Goal: Transaction & Acquisition: Purchase product/service

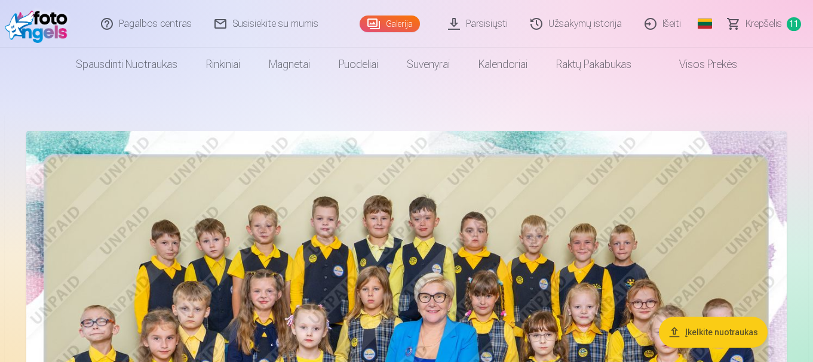
click at [778, 24] on span "Krepšelis" at bounding box center [763, 24] width 36 height 14
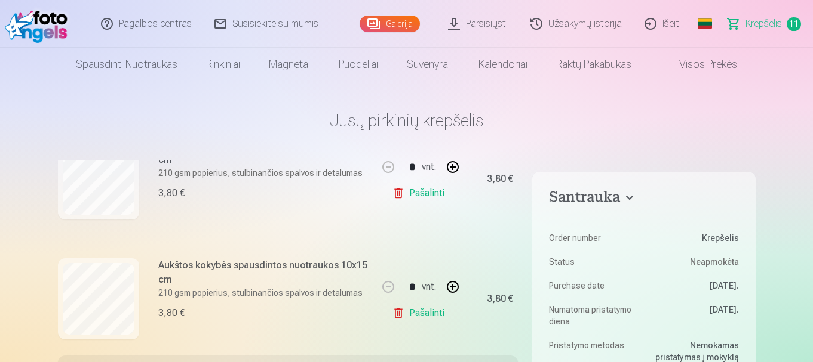
scroll to position [112, 0]
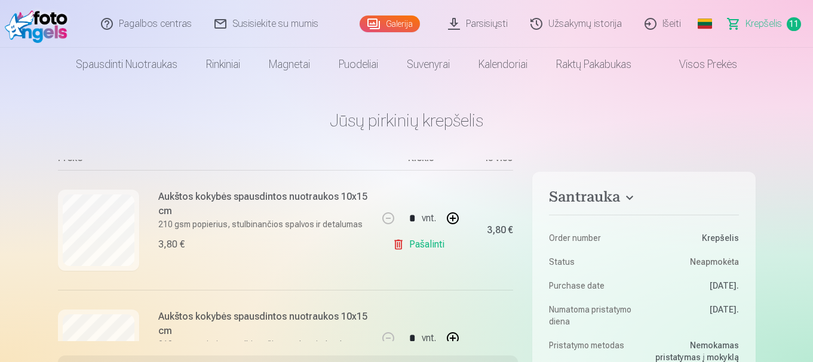
click at [445, 220] on button "button" at bounding box center [452, 218] width 29 height 29
type input "*"
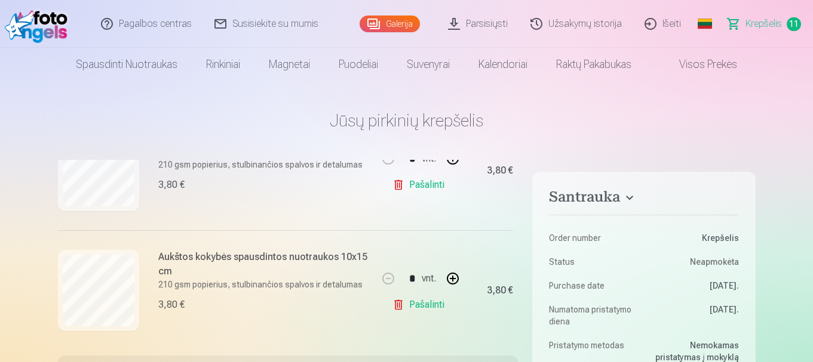
scroll to position [947, 0]
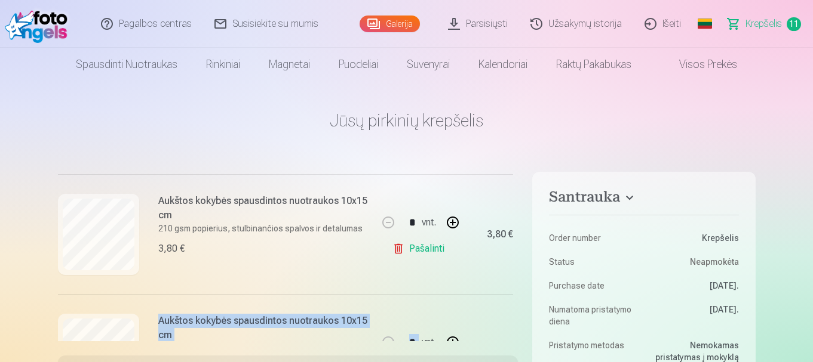
drag, startPoint x: 517, startPoint y: 287, endPoint x: 521, endPoint y: 303, distance: 16.5
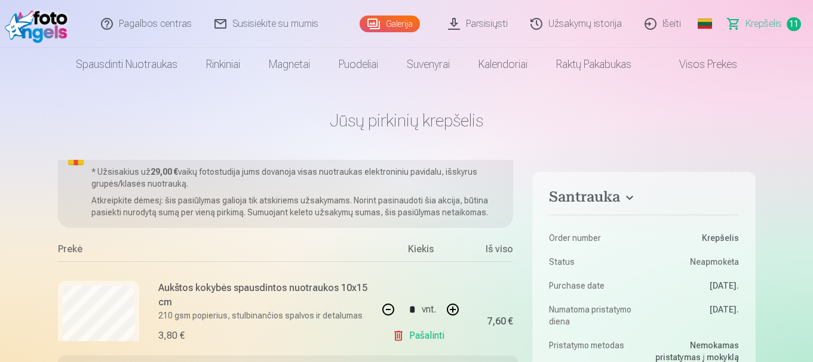
scroll to position [0, 0]
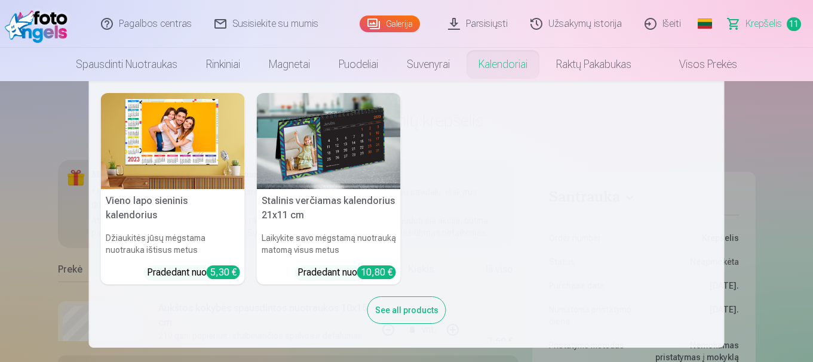
click at [364, 150] on img at bounding box center [329, 141] width 144 height 96
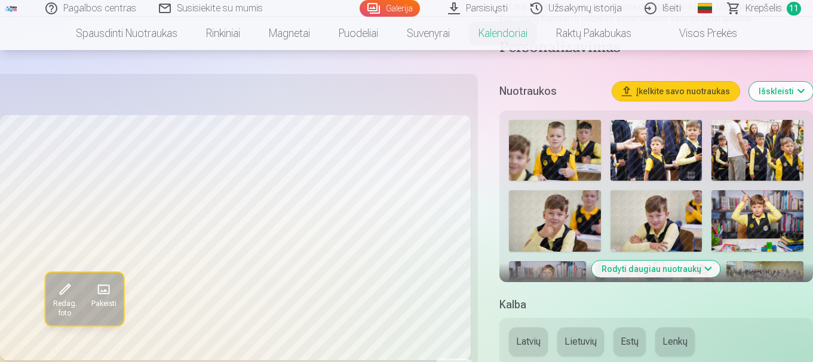
scroll to position [260, 0]
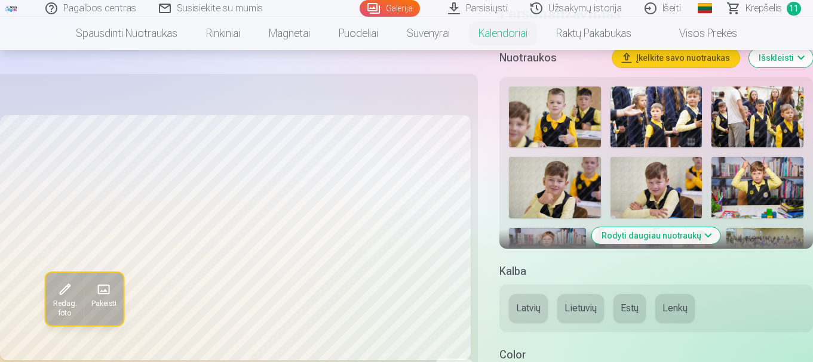
click at [660, 241] on button "Rodyti daugiau nuotraukų" at bounding box center [656, 235] width 128 height 17
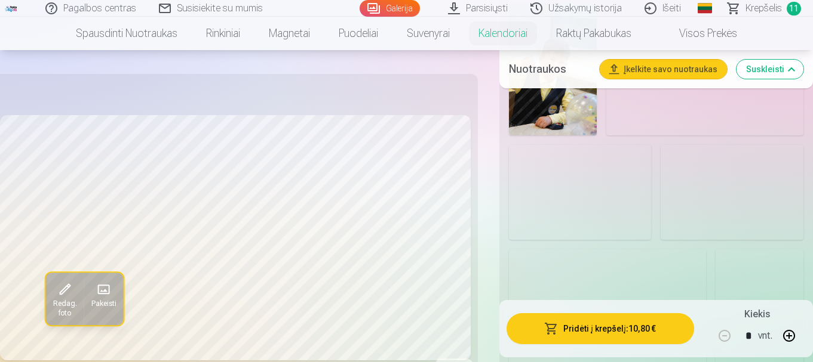
scroll to position [1394, 0]
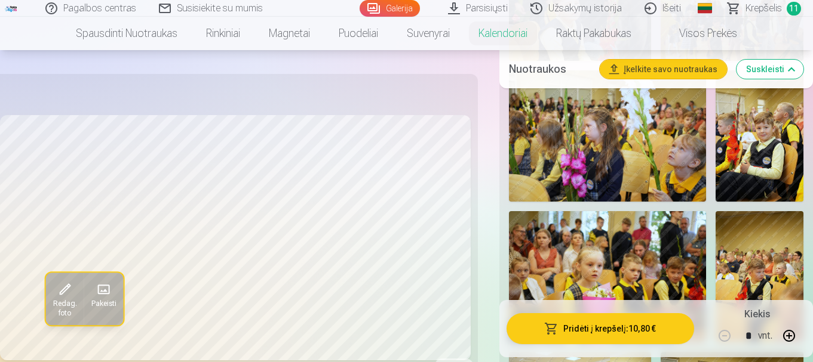
click at [760, 190] on img at bounding box center [759, 135] width 88 height 131
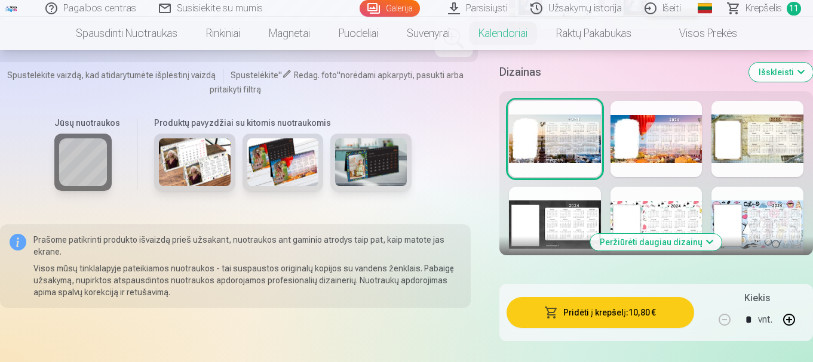
scroll to position [3335, 0]
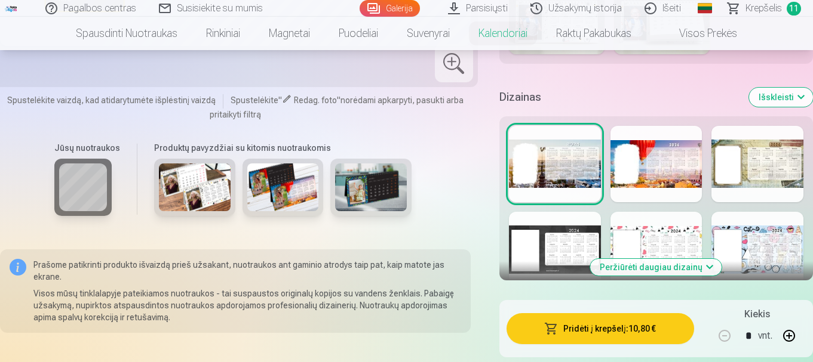
click at [646, 269] on button "Peržiūrėti daugiau dizainų" at bounding box center [655, 267] width 131 height 17
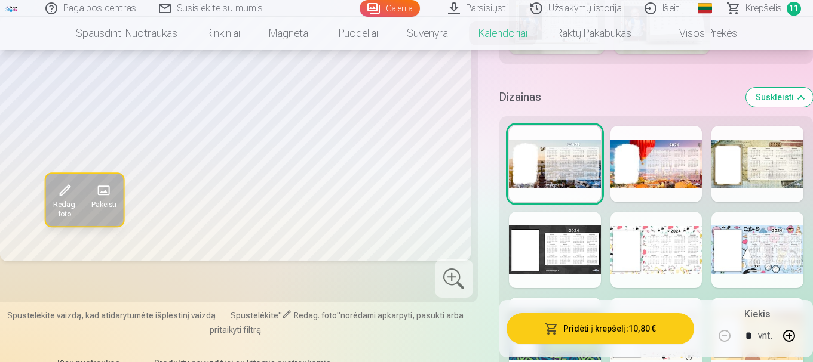
click at [635, 161] on div at bounding box center [656, 164] width 92 height 76
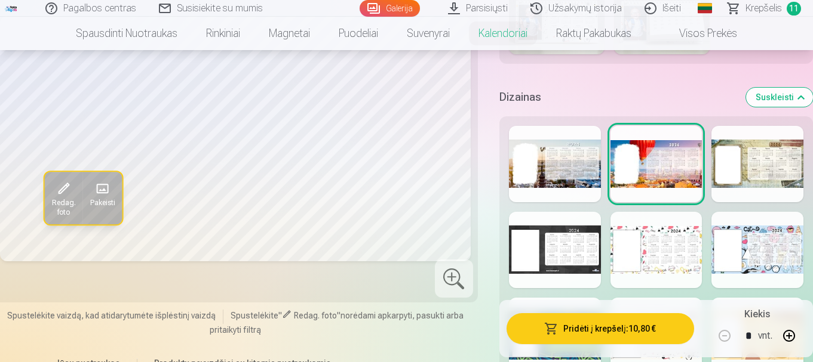
click at [793, 158] on div at bounding box center [757, 164] width 92 height 76
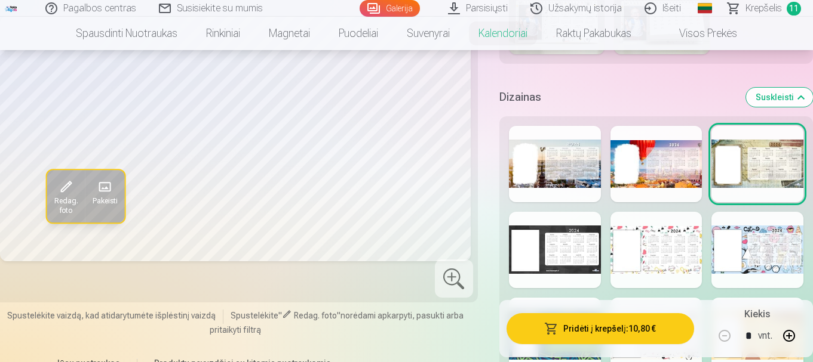
click at [556, 256] on div at bounding box center [555, 250] width 92 height 76
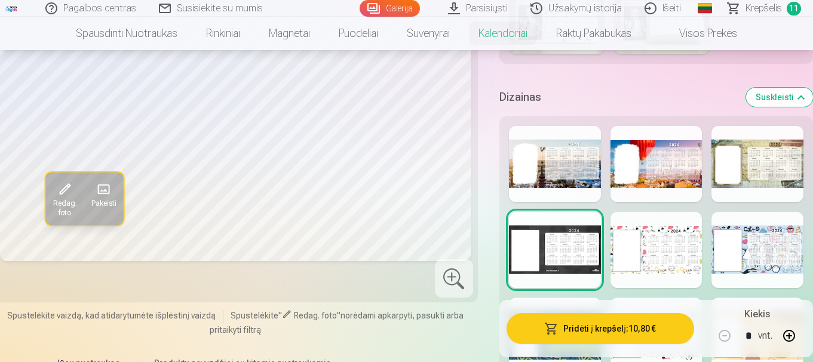
click at [669, 258] on div at bounding box center [656, 250] width 92 height 76
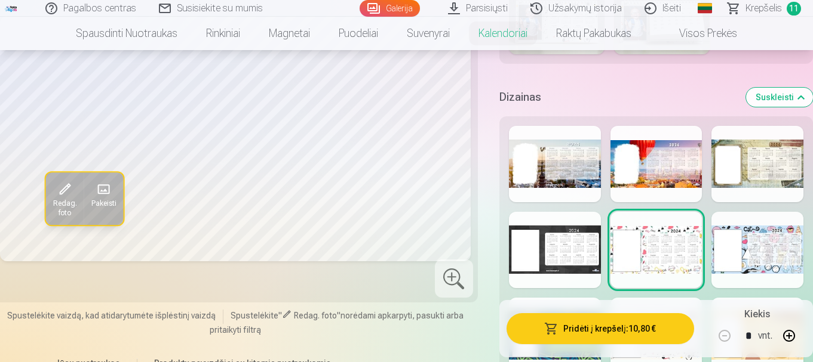
click at [783, 248] on div at bounding box center [757, 250] width 92 height 76
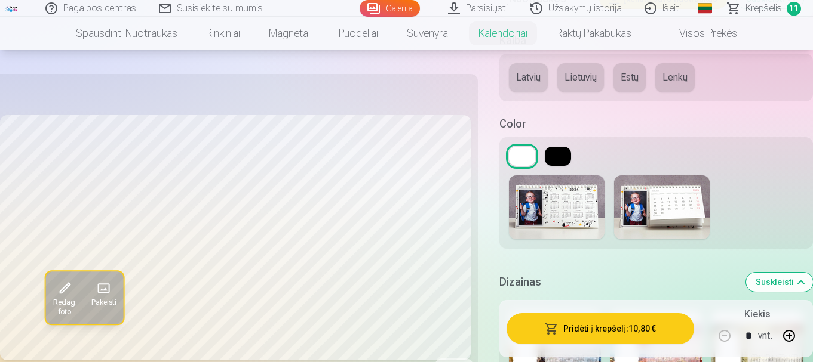
scroll to position [3269, 0]
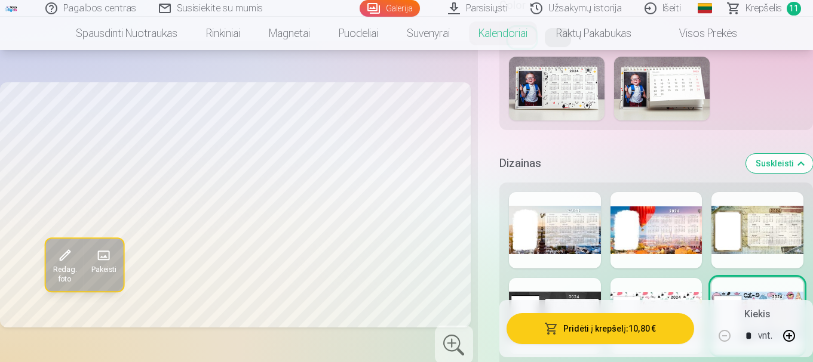
click at [790, 338] on button "button" at bounding box center [788, 336] width 29 height 29
type input "*"
click at [602, 329] on button "Pridėti į krepšelį : 21,60 €" at bounding box center [599, 328] width 187 height 31
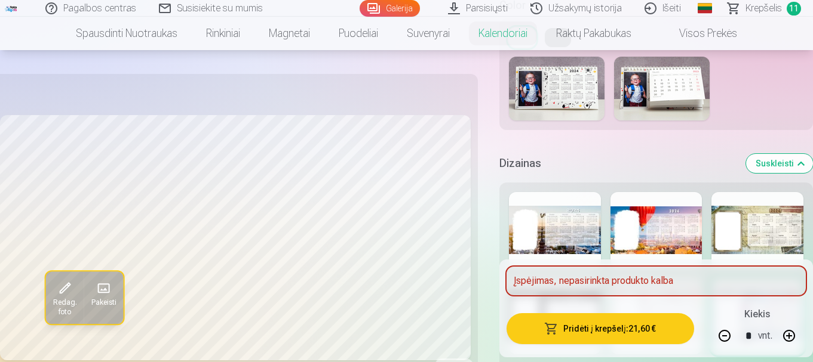
click at [624, 274] on div "Įspėjimas, nepasirinkta produkto kalba" at bounding box center [655, 281] width 299 height 29
click at [718, 269] on div "Įspėjimas, nepasirinkta produkto kalba" at bounding box center [655, 281] width 299 height 29
click at [703, 306] on div "Įspėjimas, nepasirinkta produkto kalba Pridėti į krepšelį : 21,60 € Kiekis * vn…" at bounding box center [655, 309] width 313 height 98
click at [584, 335] on button "Pridėti į krepšelį : 21,60 €" at bounding box center [599, 328] width 187 height 31
click at [511, 285] on div "Įspėjimas, nepasirinkta produkto kalba" at bounding box center [655, 281] width 299 height 29
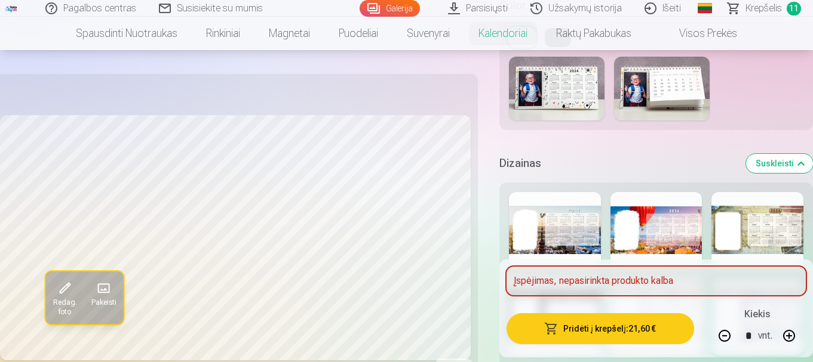
click at [735, 274] on div "Įspėjimas, nepasirinkta produkto kalba" at bounding box center [655, 281] width 299 height 29
click at [576, 88] on img at bounding box center [557, 89] width 96 height 64
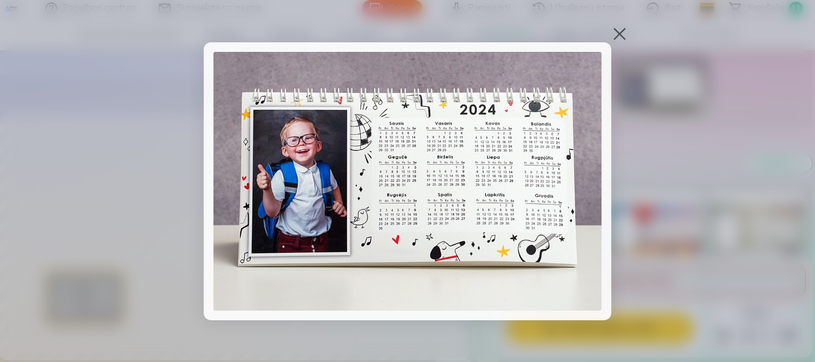
click at [626, 33] on div at bounding box center [620, 33] width 17 height 17
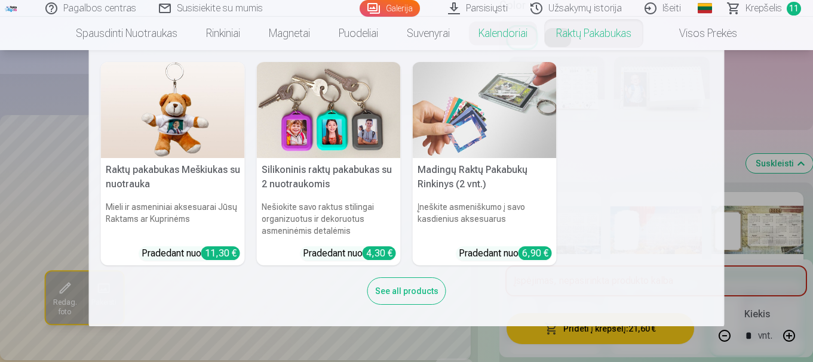
click at [769, 94] on nav "Raktų pakabukas Meškiukas su nuotrauka Mieli ir asmeniniai aksesuarai Jūsų Rakt…" at bounding box center [406, 188] width 813 height 276
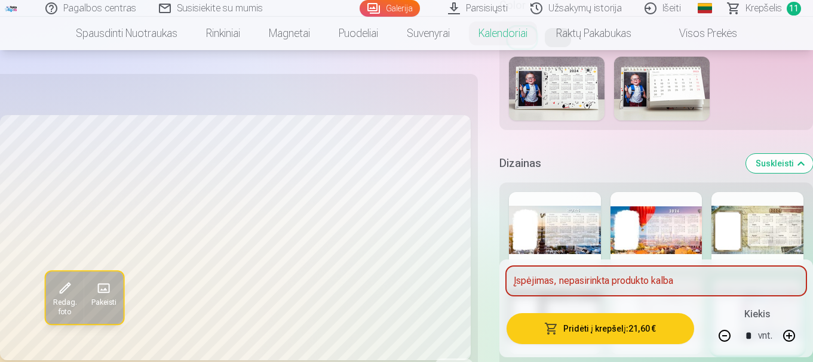
click at [678, 88] on img at bounding box center [662, 89] width 96 height 64
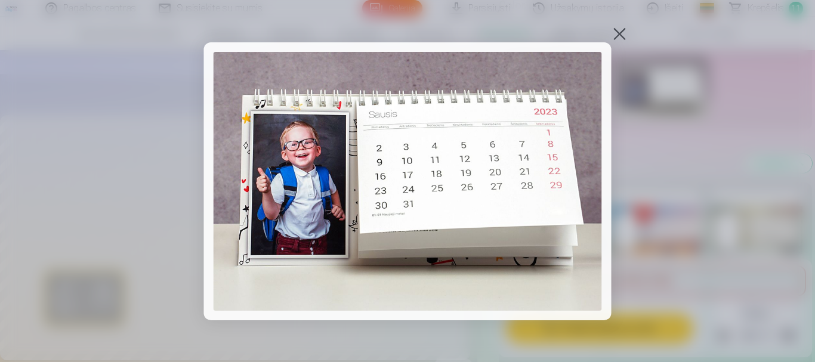
click at [621, 35] on div at bounding box center [620, 33] width 17 height 17
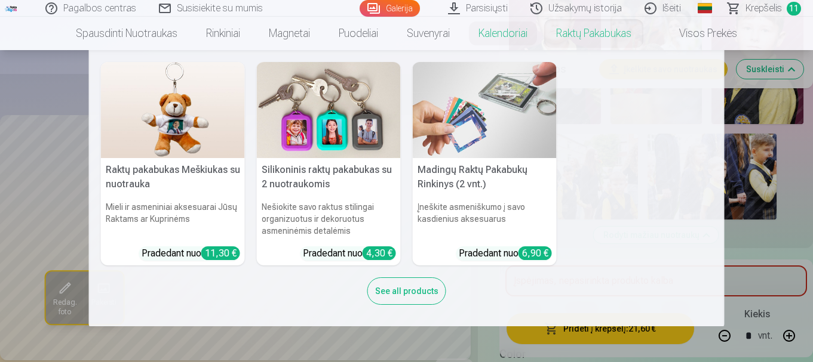
scroll to position [2791, 0]
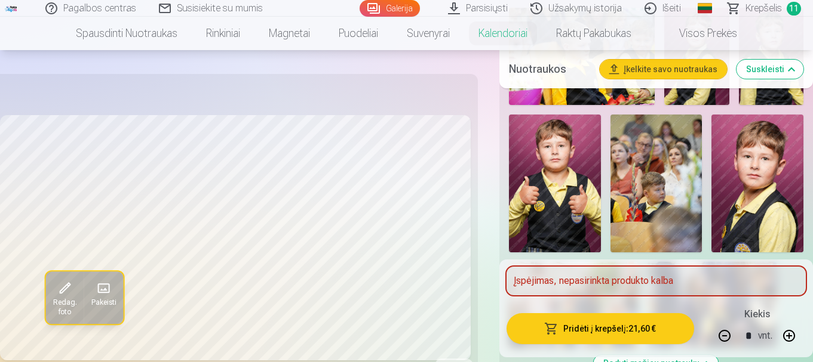
click at [728, 270] on div "Įspėjimas, nepasirinkta produkto kalba" at bounding box center [655, 281] width 299 height 29
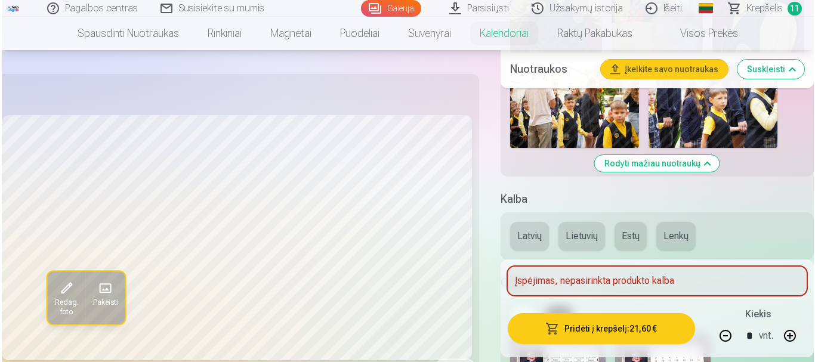
scroll to position [3153, 0]
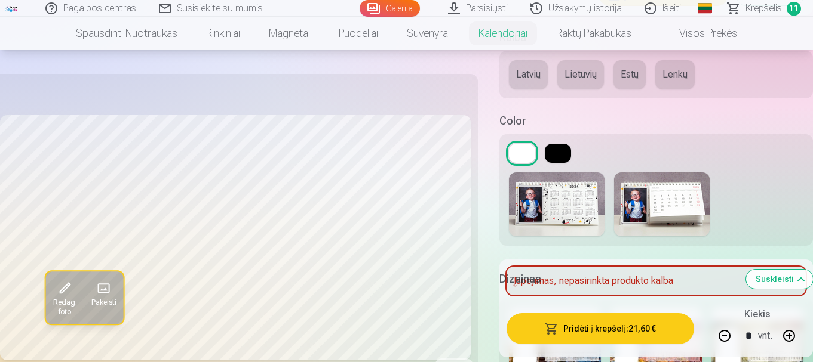
click at [577, 82] on button "Lietuvių" at bounding box center [580, 74] width 47 height 29
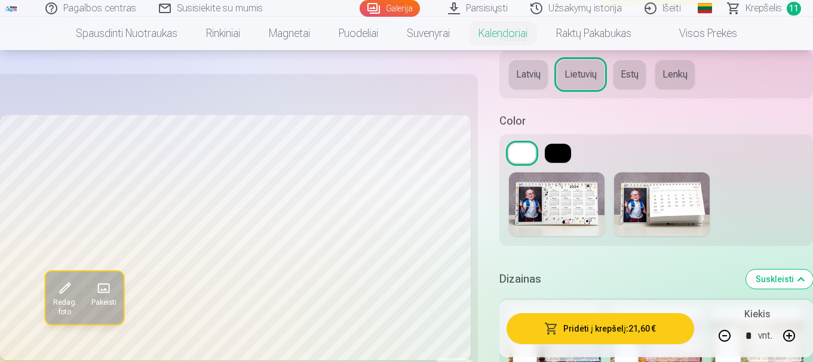
click at [549, 152] on button at bounding box center [557, 153] width 26 height 19
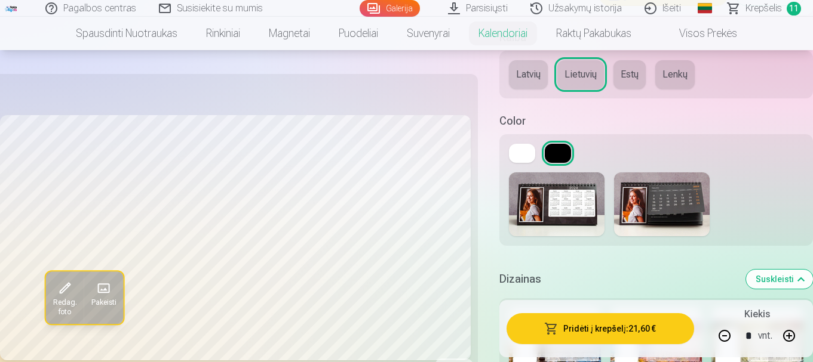
click at [521, 154] on button at bounding box center [522, 153] width 26 height 19
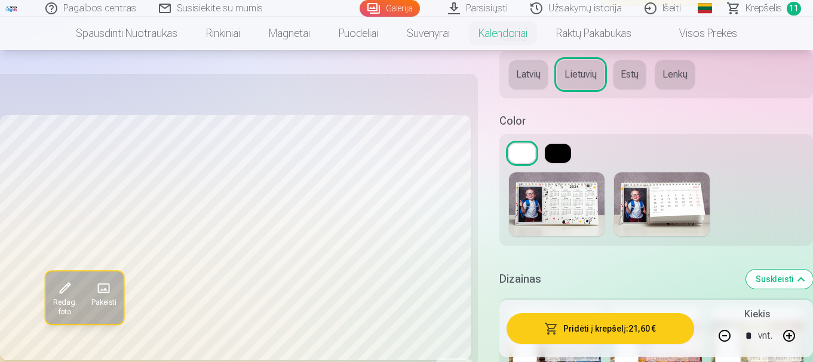
click at [636, 330] on button "Pridėti į krepšelį : 21,60 €" at bounding box center [599, 328] width 187 height 31
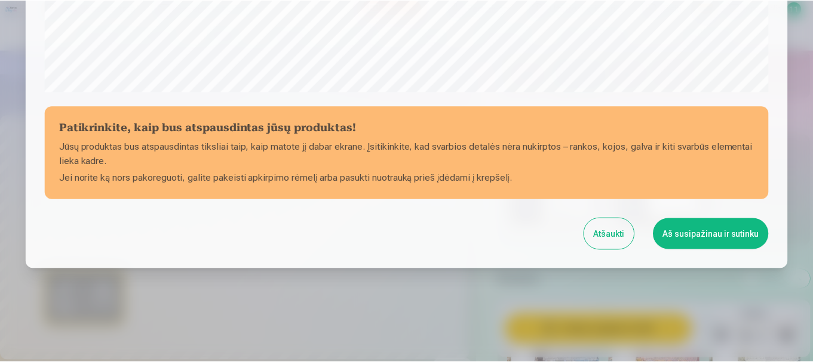
scroll to position [497, 0]
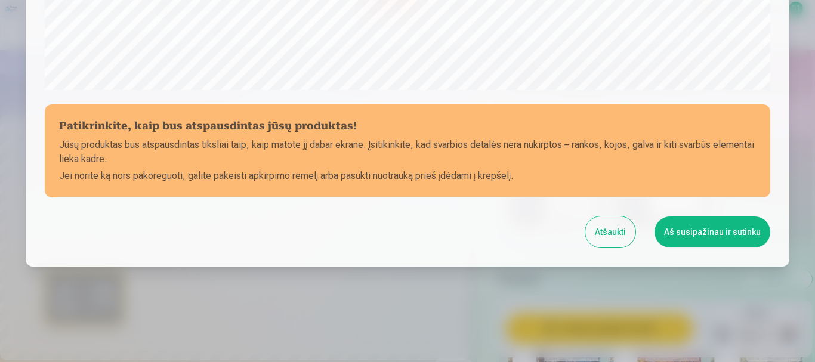
click at [720, 229] on button "Aš susipažinau ir sutinku" at bounding box center [713, 232] width 116 height 31
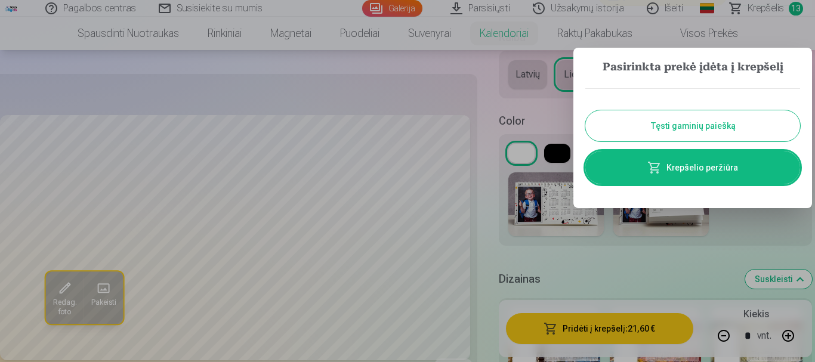
click at [654, 159] on link "Krepšelio peržiūra" at bounding box center [693, 167] width 215 height 33
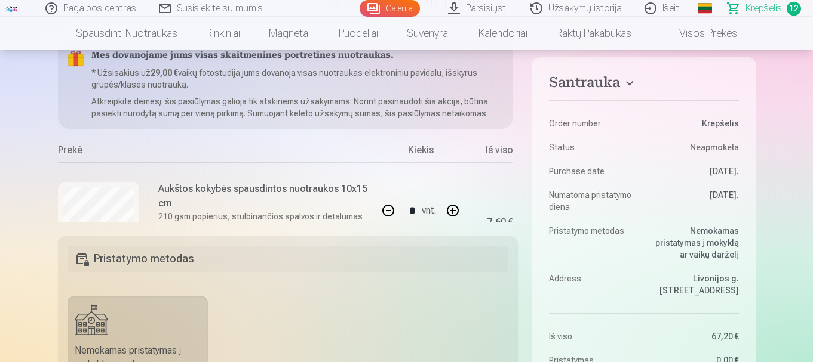
scroll to position [0, 29]
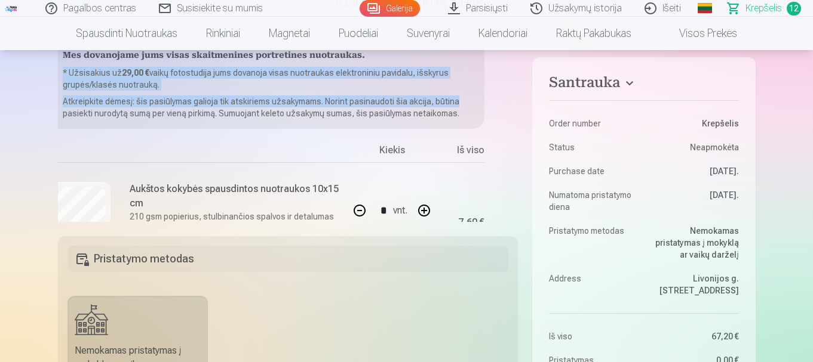
drag, startPoint x: 517, startPoint y: 58, endPoint x: 512, endPoint y: 103, distance: 45.0
click at [512, 103] on div "Mes dovanojame jums visas skaitmenines portretines nuotraukas. * Užsisakius už …" at bounding box center [288, 131] width 460 height 181
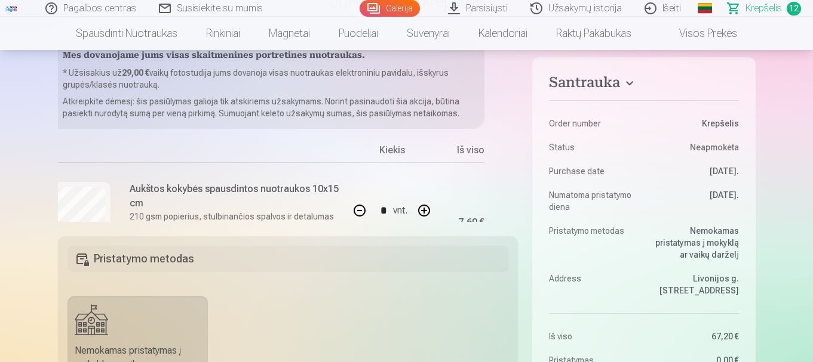
click at [512, 110] on div "Mes dovanojame jums visas skaitmenines portretines nuotraukas. * Užsisakius už …" at bounding box center [288, 131] width 460 height 181
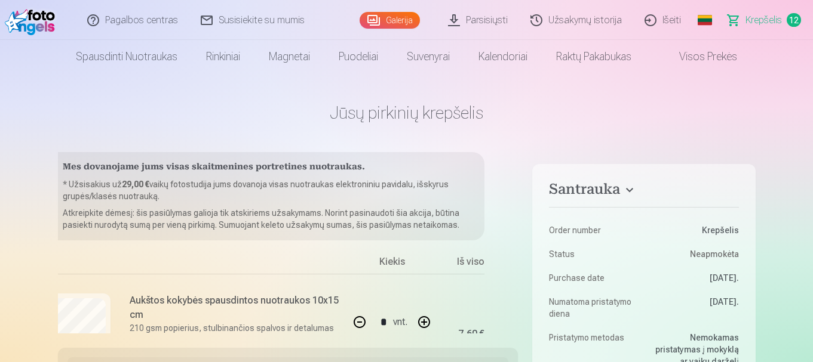
scroll to position [119, 29]
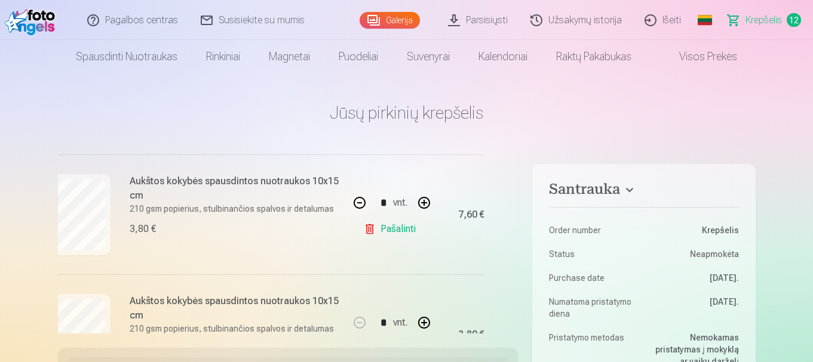
click at [352, 205] on button "button" at bounding box center [359, 203] width 29 height 29
type input "*"
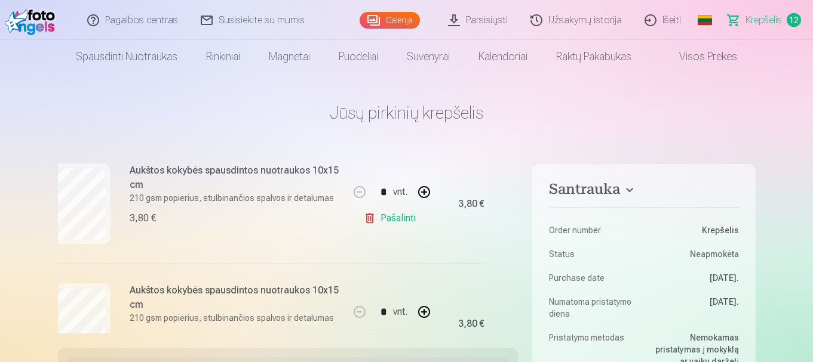
scroll to position [496, 29]
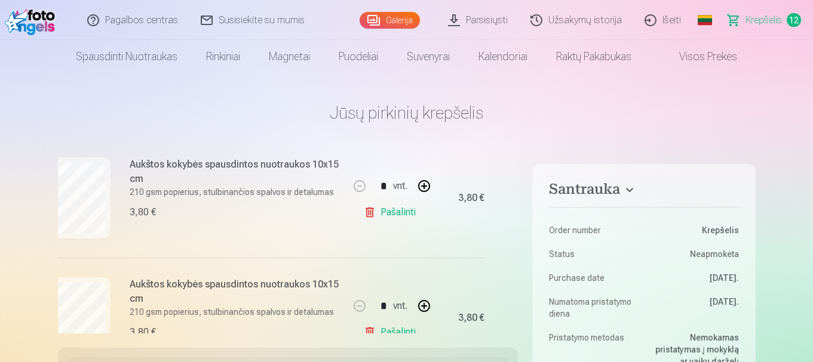
click at [387, 216] on link "Pašalinti" at bounding box center [392, 213] width 57 height 24
type input "*"
click at [370, 211] on link "Pašalinti" at bounding box center [392, 213] width 57 height 24
type input "*"
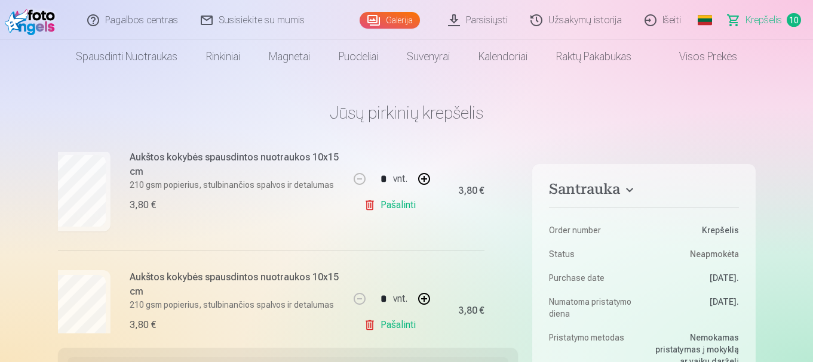
scroll to position [915, 29]
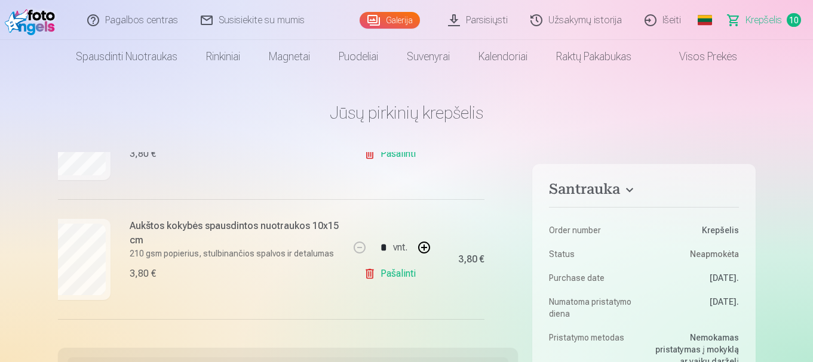
click at [367, 275] on link "Pašalinti" at bounding box center [392, 274] width 57 height 24
type input "*"
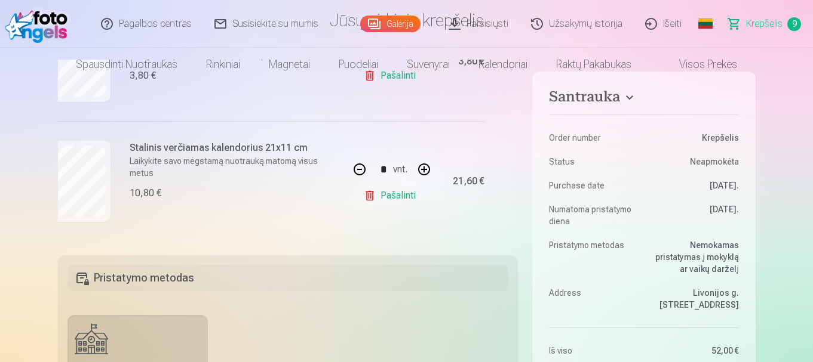
scroll to position [0, 0]
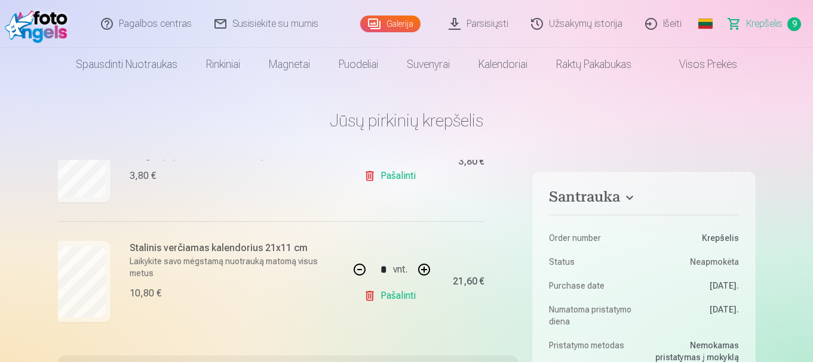
drag, startPoint x: 518, startPoint y: 322, endPoint x: 516, endPoint y: 306, distance: 16.3
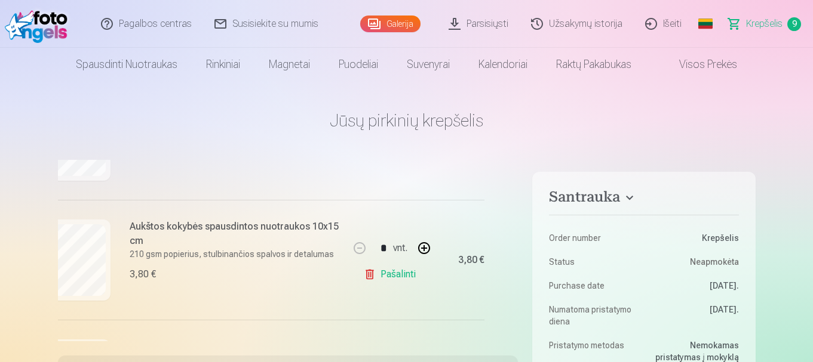
scroll to position [543, 29]
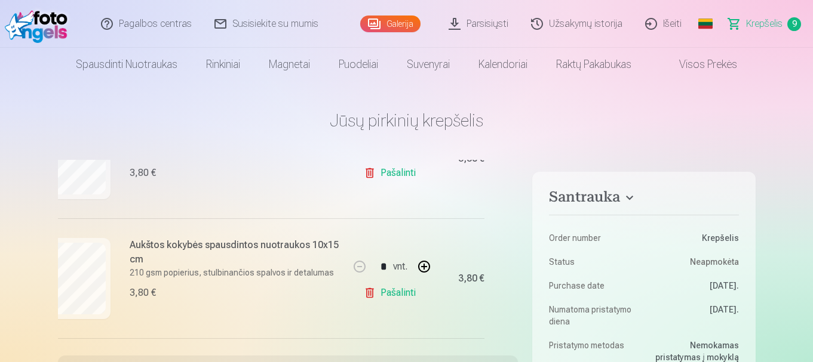
click at [368, 297] on link "Pašalinti" at bounding box center [392, 293] width 57 height 24
type input "*"
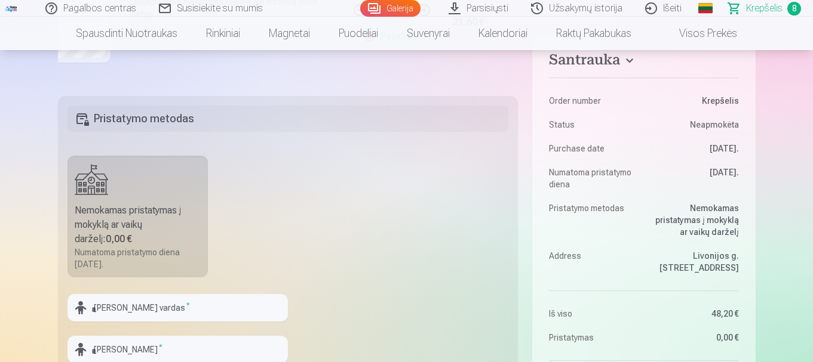
scroll to position [444, 0]
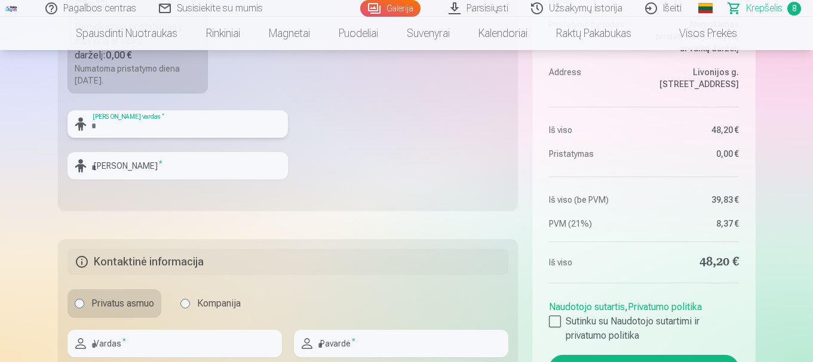
click at [206, 123] on input "text" at bounding box center [177, 123] width 220 height 27
type input "*****"
click at [187, 159] on input "text" at bounding box center [177, 165] width 220 height 27
type input "*"
type input "********"
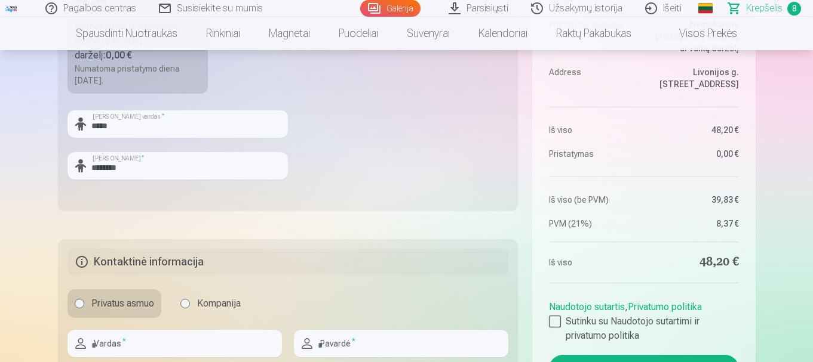
click at [428, 173] on fieldset "Pristatymo metodas Nemokamas pristatymas į mokyklą ar vaikų darželį : 0,00 € Nu…" at bounding box center [288, 61] width 460 height 298
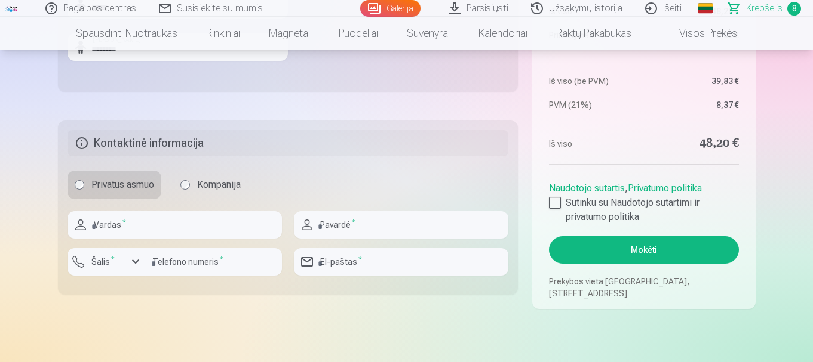
scroll to position [563, 0]
click at [131, 223] on input "text" at bounding box center [174, 224] width 214 height 27
type input "*****"
type input "********"
type input "*********"
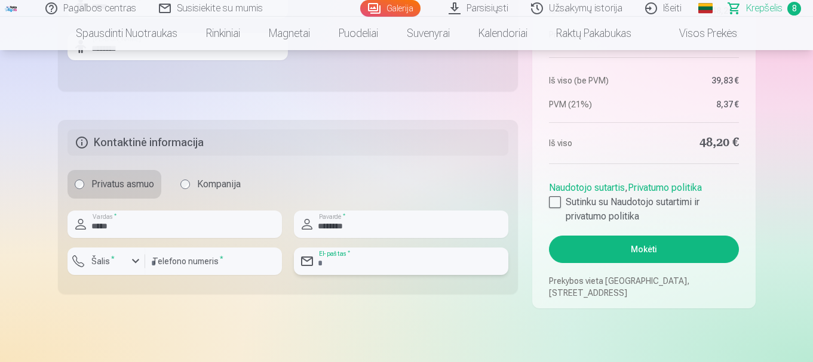
type input "**********"
click at [380, 225] on input "********" at bounding box center [401, 224] width 214 height 27
type input "*"
type input "**********"
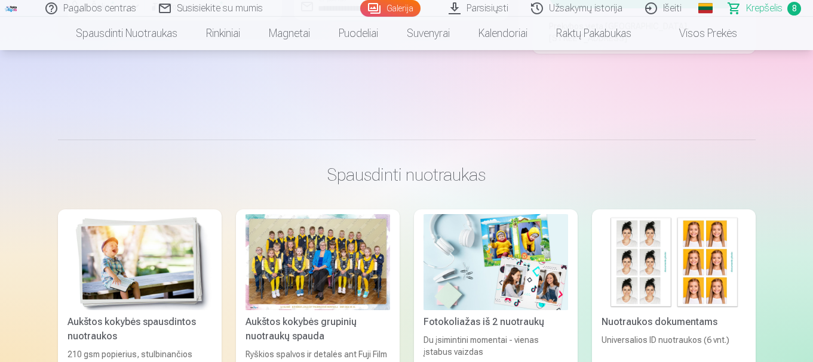
scroll to position [848, 0]
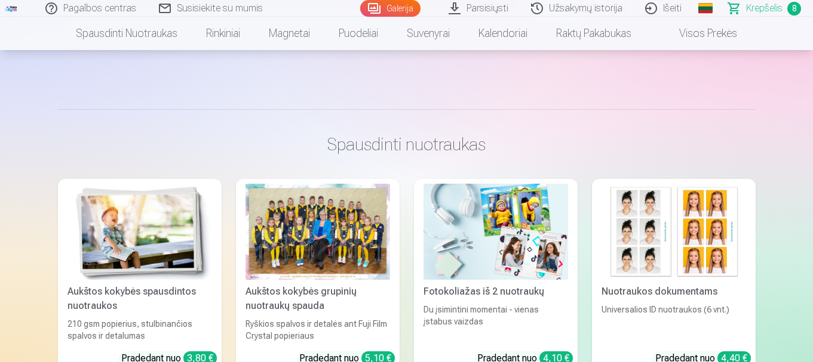
click at [352, 257] on div at bounding box center [317, 232] width 144 height 96
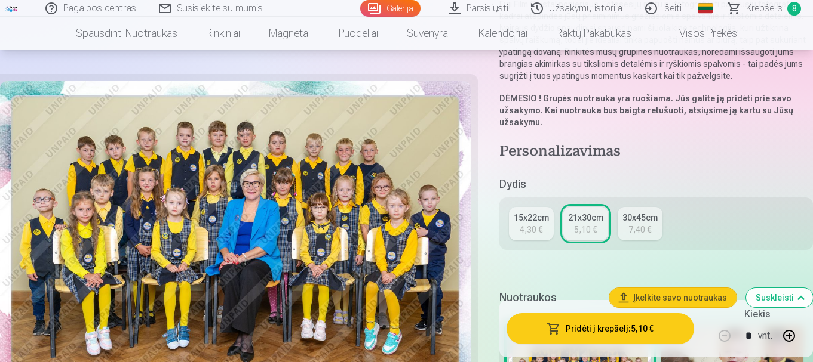
scroll to position [239, 0]
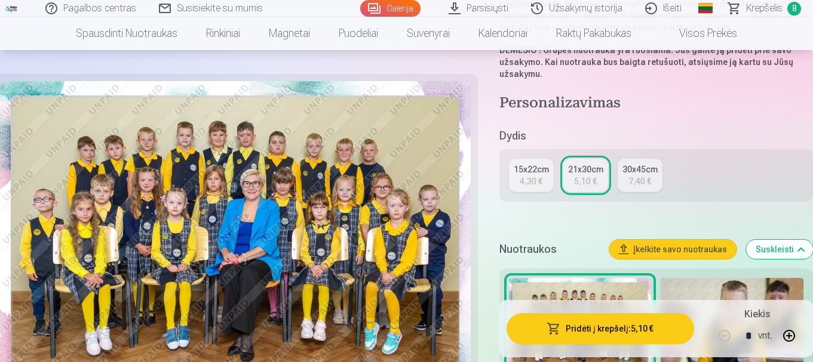
click at [618, 329] on button "Pridėti į krepšelį : 5,10 €" at bounding box center [599, 328] width 187 height 31
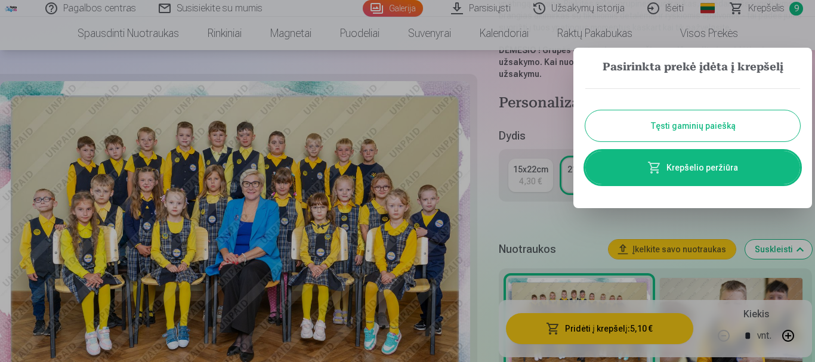
click at [638, 170] on link "Krepšelio peržiūra" at bounding box center [693, 167] width 215 height 33
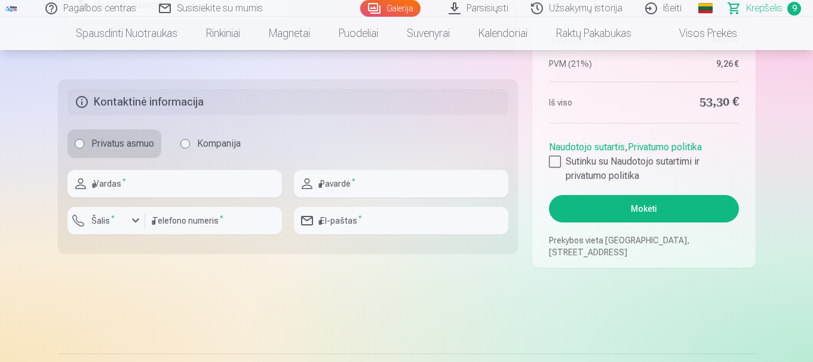
scroll to position [589, 0]
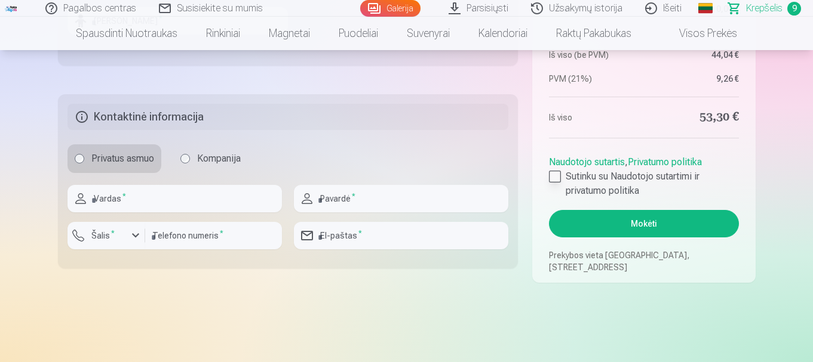
click at [550, 179] on div at bounding box center [555, 177] width 12 height 12
click at [647, 230] on button "Mokėti" at bounding box center [643, 223] width 189 height 27
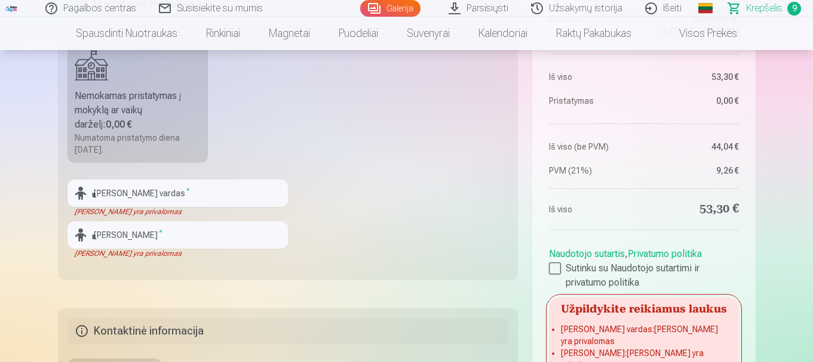
scroll to position [350, 0]
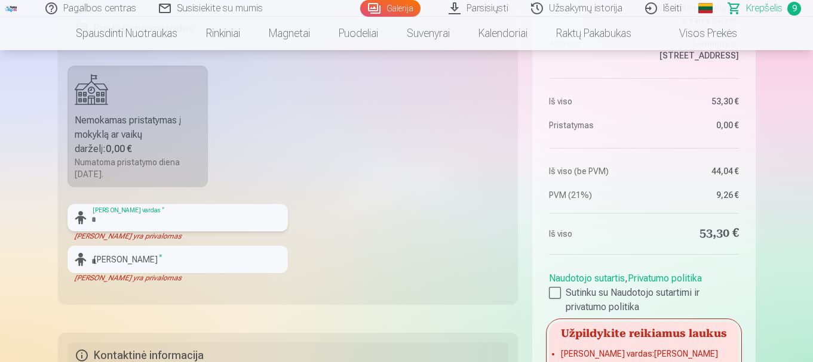
click at [217, 220] on input "text" at bounding box center [177, 217] width 220 height 27
type input "*****"
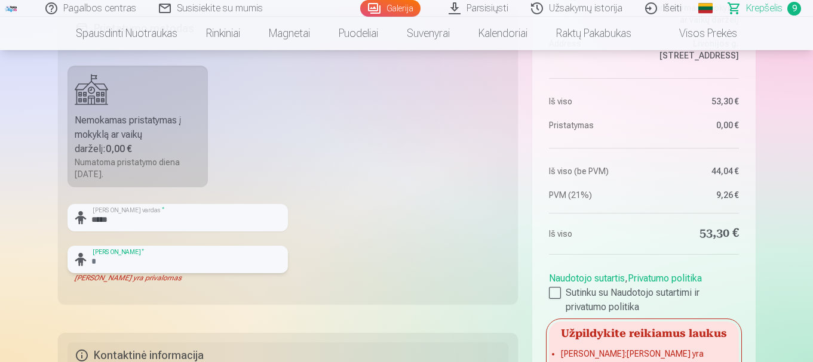
click at [188, 260] on input "text" at bounding box center [177, 259] width 220 height 27
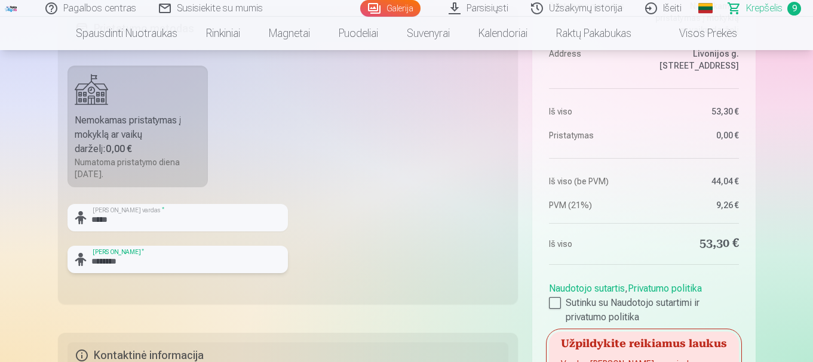
type input "********"
click at [410, 254] on fieldset "Pristatymo metodas Nemokamas pristatymas į mokyklą ar vaikų darželį : 0,00 € Nu…" at bounding box center [288, 155] width 460 height 298
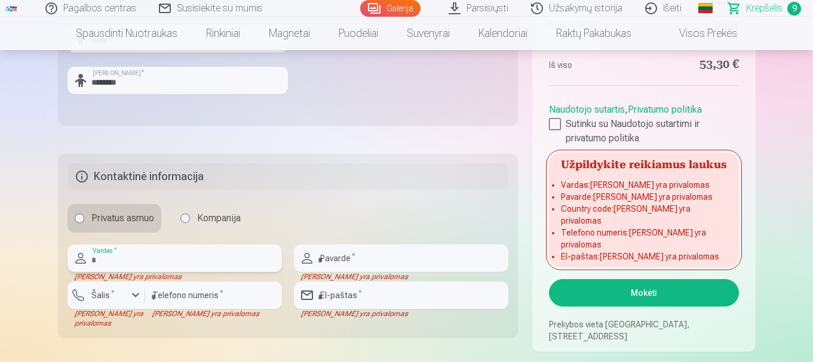
click at [187, 256] on input "text" at bounding box center [174, 258] width 214 height 27
type input "*****"
type input "********"
type input "*********"
type input "**********"
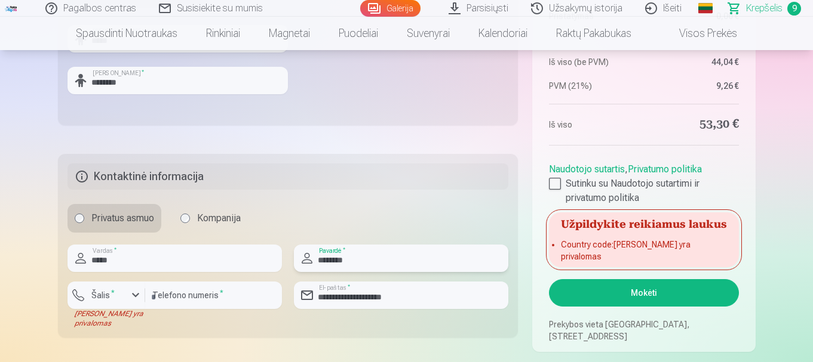
click at [374, 261] on input "********" at bounding box center [401, 258] width 214 height 27
type input "*"
type input "**********"
click at [270, 324] on div "********* Telefono numeris *" at bounding box center [213, 305] width 137 height 47
click at [127, 298] on button "Šalis *" at bounding box center [106, 295] width 78 height 27
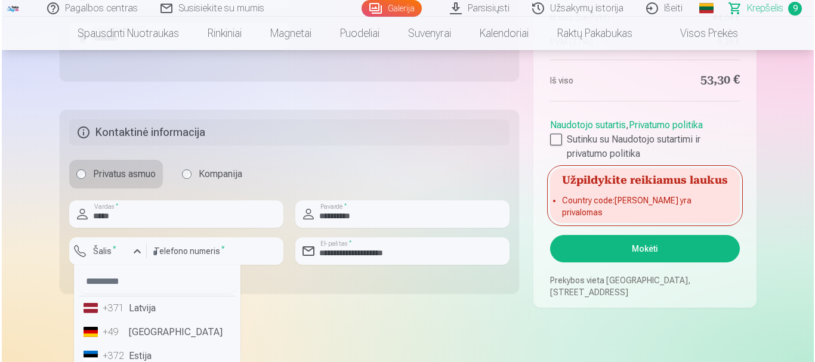
scroll to position [648, 0]
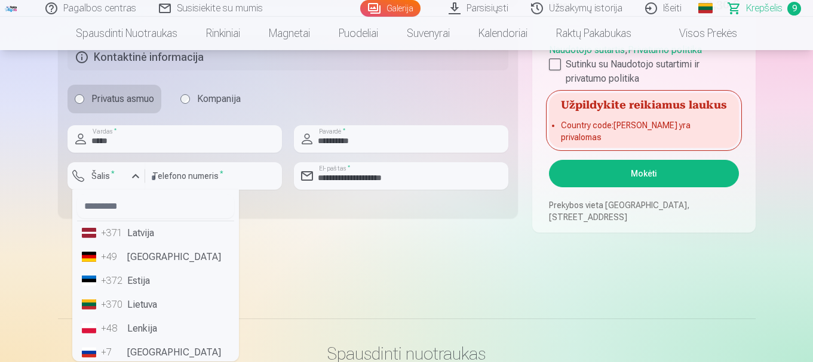
click at [162, 303] on li "+370 Lietuva" at bounding box center [155, 305] width 157 height 24
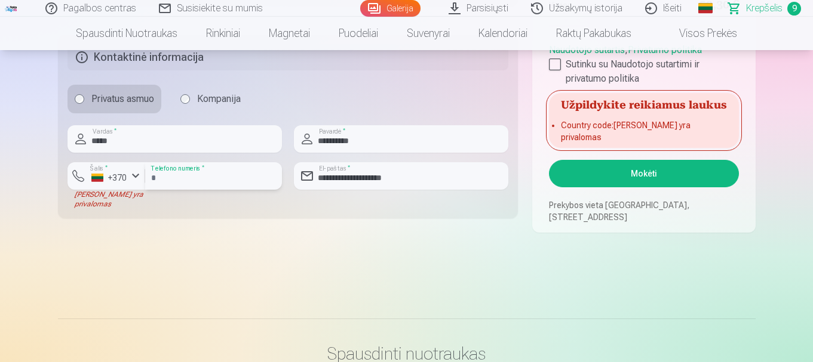
drag, startPoint x: 155, startPoint y: 178, endPoint x: 216, endPoint y: 182, distance: 61.6
click at [155, 178] on input "*********" at bounding box center [213, 175] width 137 height 27
type input "********"
click at [658, 176] on button "Mokėti" at bounding box center [643, 173] width 189 height 27
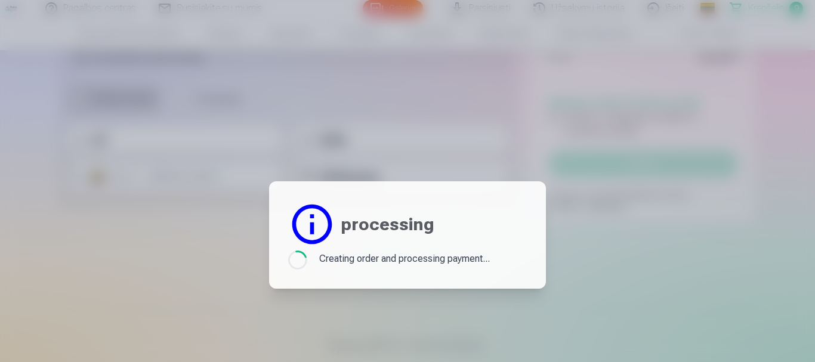
click at [265, 106] on div at bounding box center [407, 181] width 815 height 362
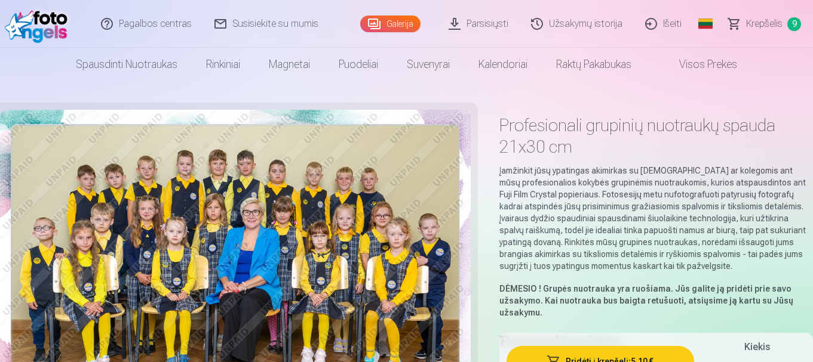
click at [785, 21] on link "Krepšelis 9" at bounding box center [765, 24] width 96 height 48
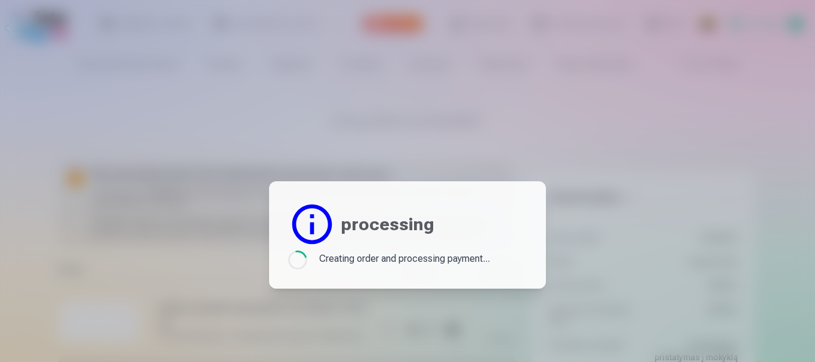
click at [420, 131] on div at bounding box center [407, 181] width 815 height 362
click at [318, 269] on div "Loading... Creating order and processing payment..." at bounding box center [407, 260] width 239 height 19
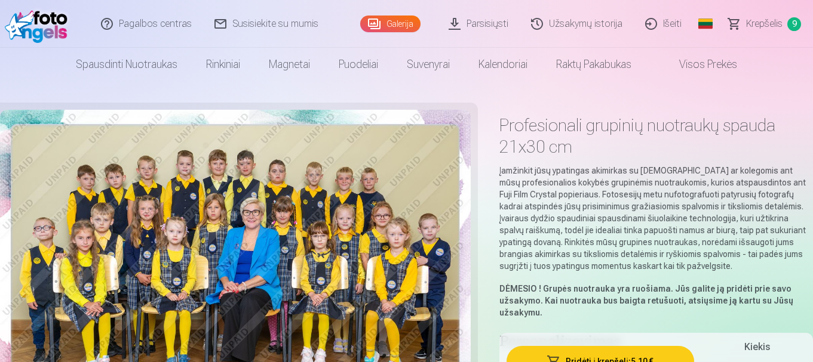
click at [774, 23] on span "Krepšelis" at bounding box center [764, 24] width 36 height 14
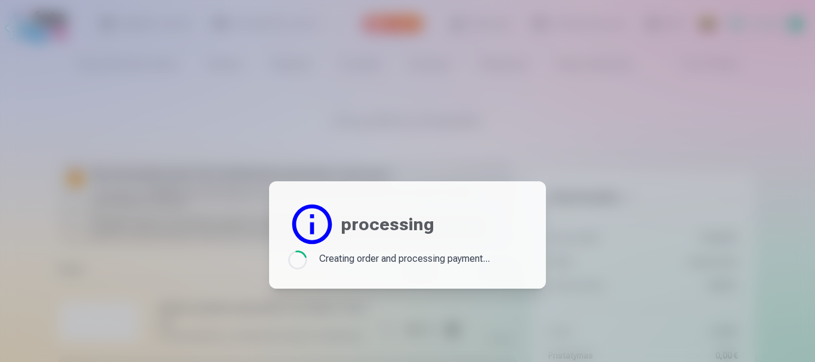
click at [706, 120] on div at bounding box center [407, 181] width 815 height 362
click at [337, 247] on header "processing" at bounding box center [407, 225] width 239 height 48
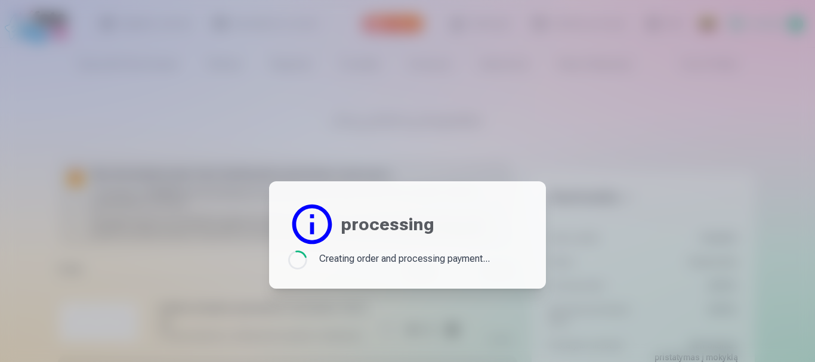
click at [337, 247] on header "processing" at bounding box center [407, 225] width 239 height 48
click at [333, 119] on div at bounding box center [407, 181] width 815 height 362
click at [342, 253] on div "Creating order and processing payment..." at bounding box center [404, 260] width 171 height 19
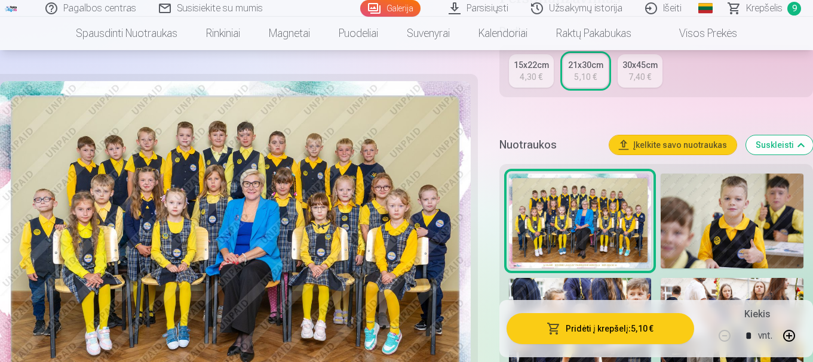
scroll to position [358, 0]
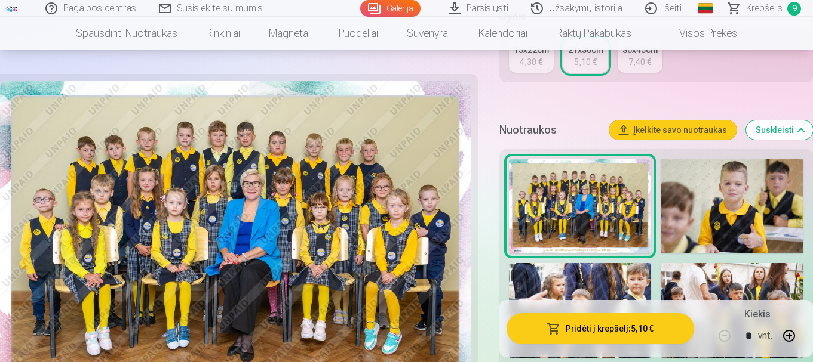
click at [629, 330] on button "Pridėti į krepšelį : 5,10 €" at bounding box center [599, 328] width 187 height 31
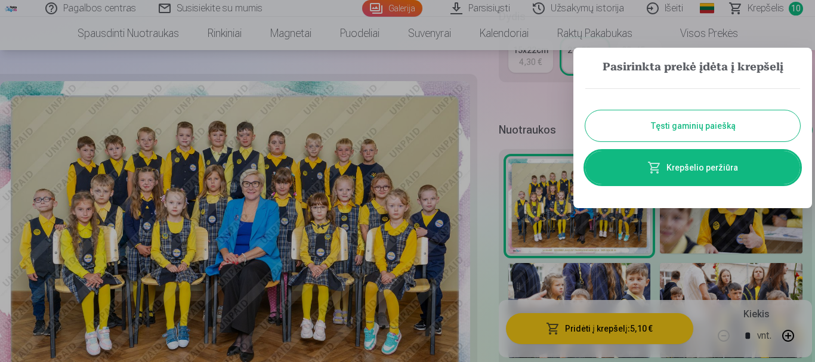
click at [698, 170] on link "Krepšelio peržiūra" at bounding box center [693, 167] width 215 height 33
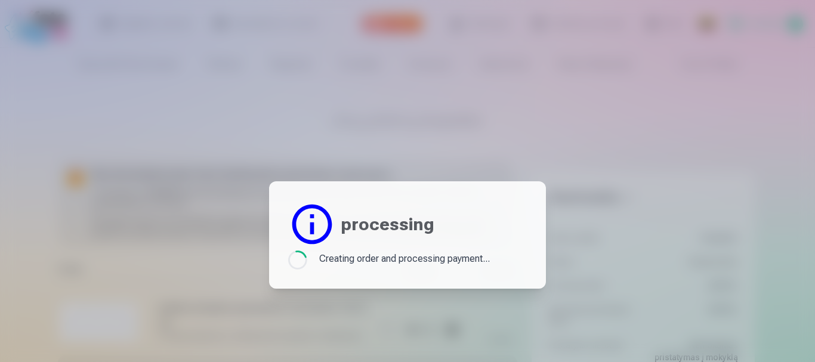
click at [506, 88] on div at bounding box center [407, 181] width 815 height 362
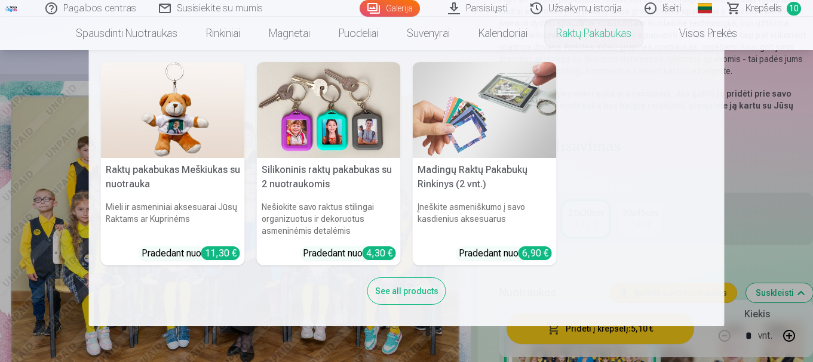
scroll to position [239, 0]
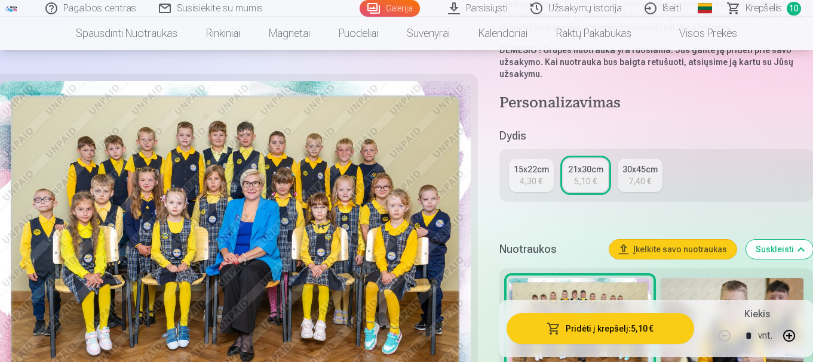
click at [769, 134] on h5 "Dydis" at bounding box center [655, 136] width 313 height 17
click at [774, 10] on span "Krepšelis" at bounding box center [763, 8] width 36 height 14
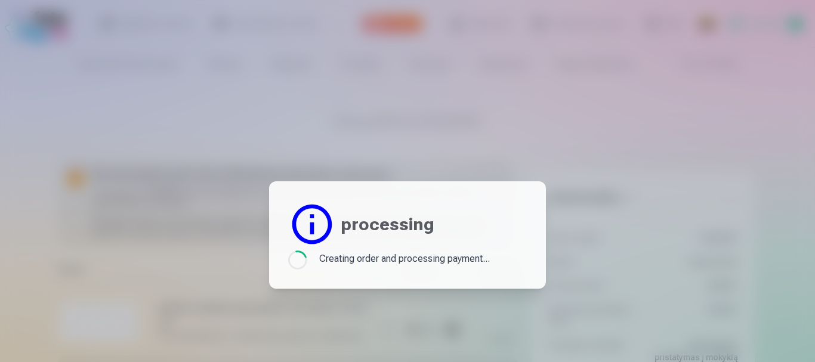
click at [412, 234] on h2 "processing" at bounding box center [388, 224] width 94 height 21
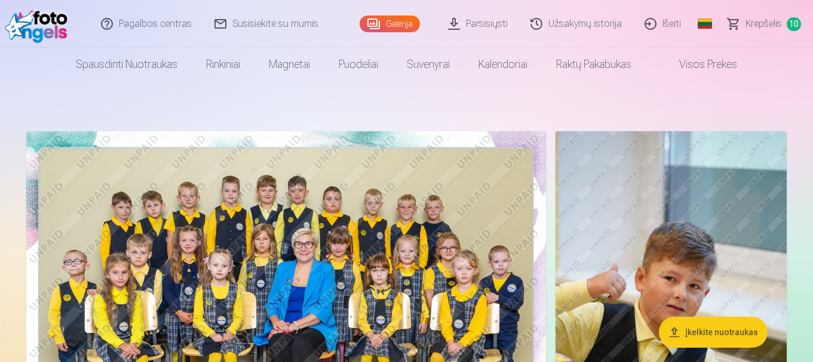
click at [614, 21] on span "Krepšelis" at bounding box center [763, 24] width 36 height 14
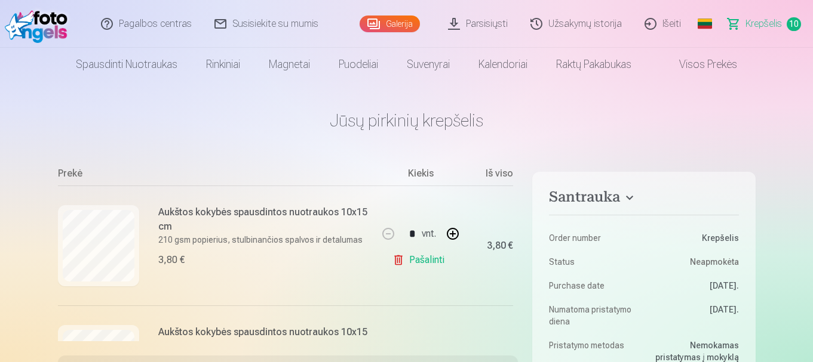
scroll to position [60, 0]
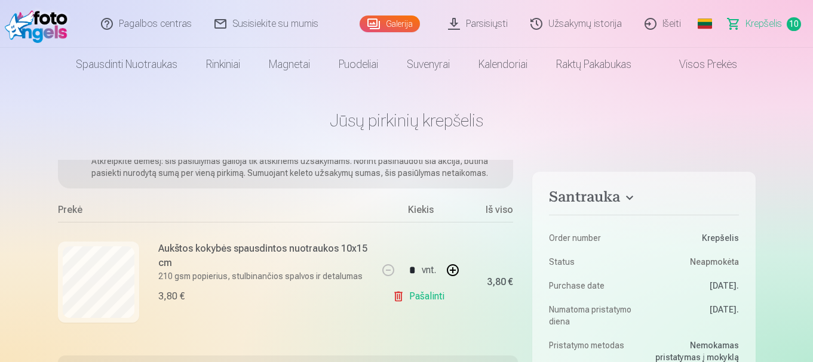
click at [456, 275] on button "button" at bounding box center [452, 270] width 29 height 29
type input "*"
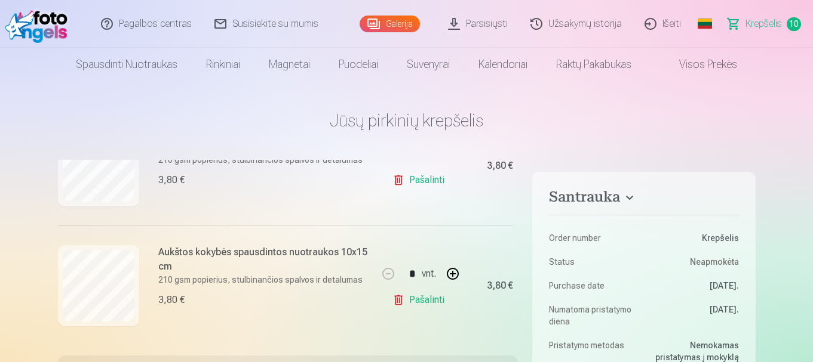
scroll to position [716, 0]
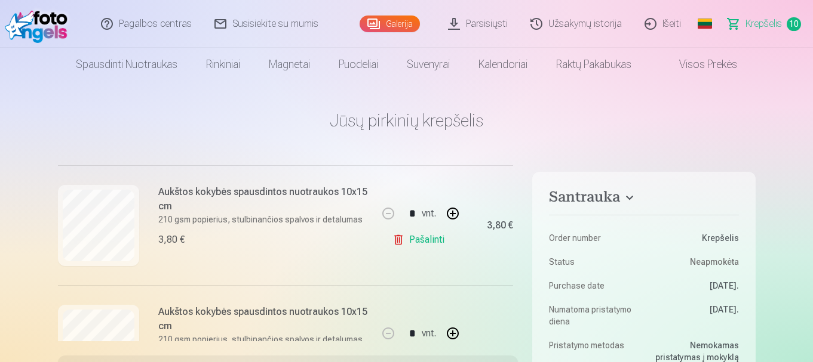
click at [408, 241] on link "Pašalinti" at bounding box center [420, 240] width 57 height 24
type input "*"
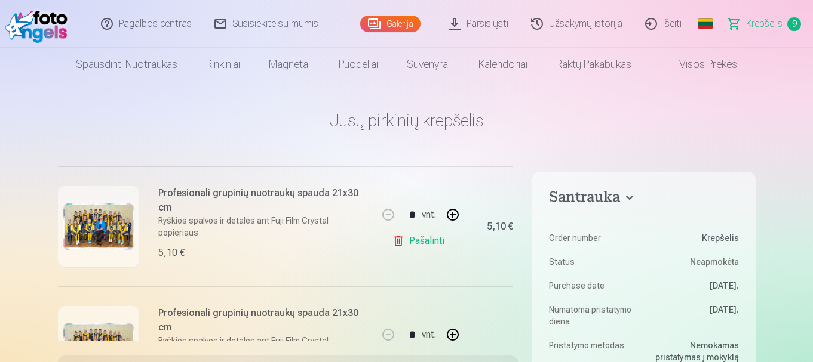
scroll to position [1015, 0]
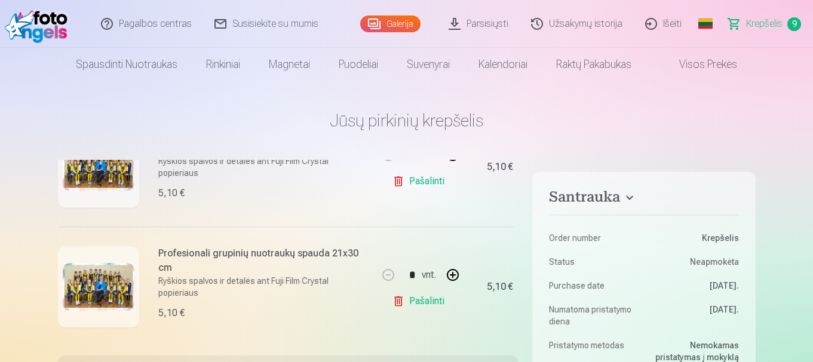
click at [416, 302] on link "Pašalinti" at bounding box center [420, 302] width 57 height 24
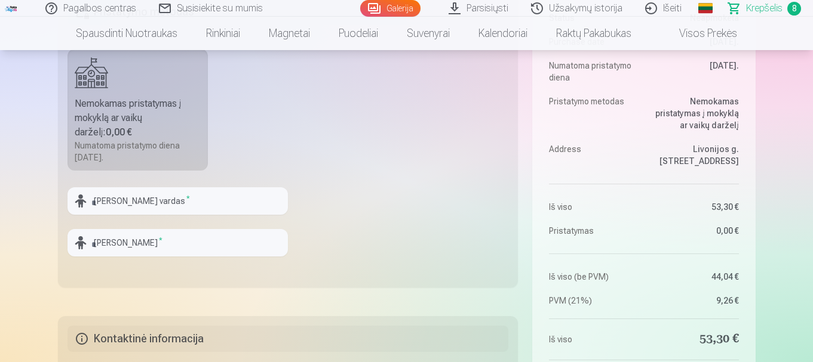
scroll to position [352, 0]
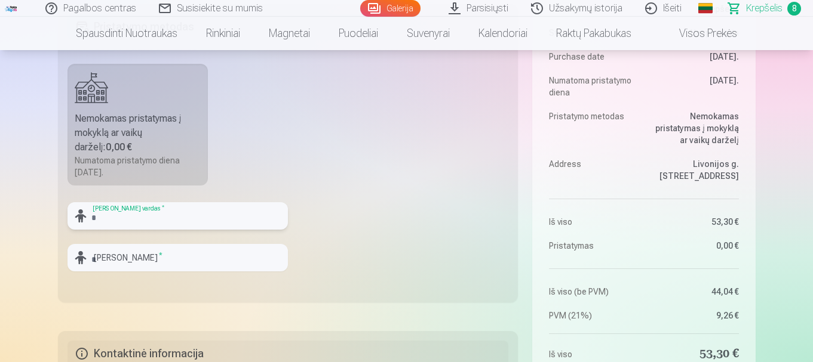
click at [171, 223] on input "text" at bounding box center [177, 215] width 220 height 27
type input "*****"
click at [224, 256] on input "text" at bounding box center [177, 257] width 220 height 27
type input "********"
click at [377, 248] on fieldset "Pristatymo metodas Nemokamas pristatymas į mokyklą ar vaikų darželį : 0,00 € Nu…" at bounding box center [288, 153] width 460 height 298
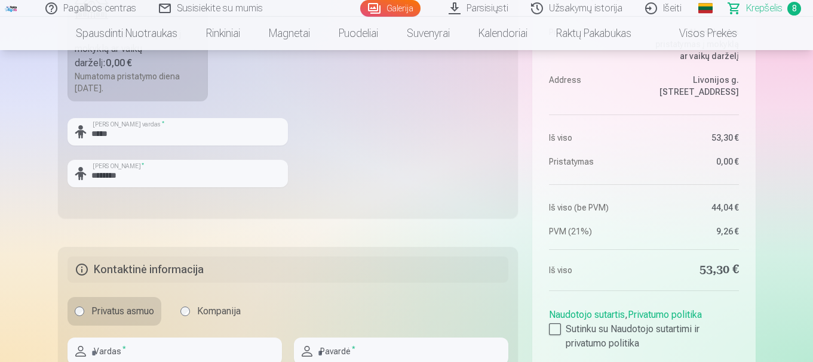
scroll to position [531, 0]
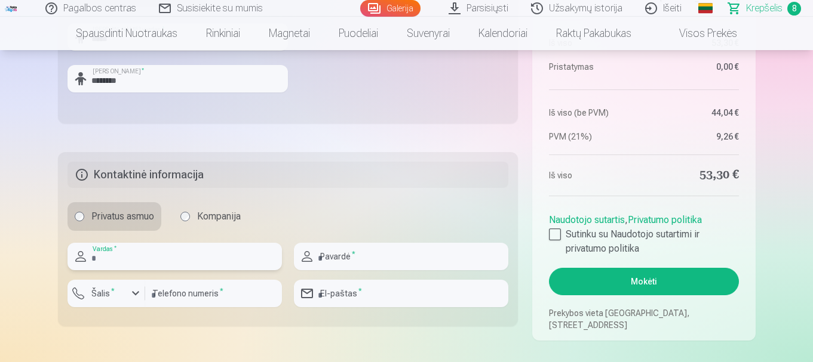
click at [165, 269] on input "text" at bounding box center [174, 256] width 214 height 27
type input "*****"
type input "********"
type input "*********"
type input "**********"
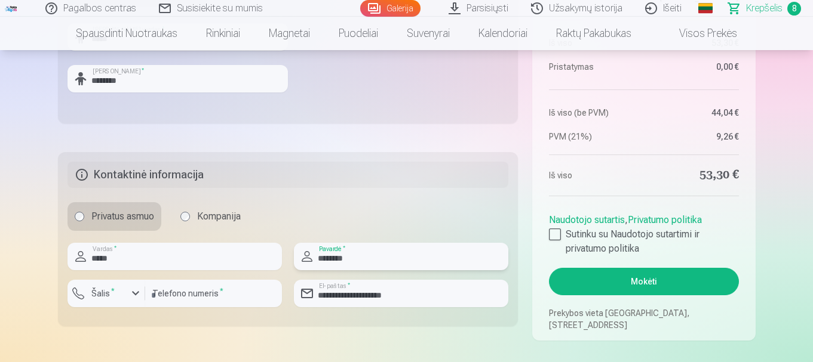
click at [392, 258] on input "********" at bounding box center [401, 256] width 214 height 27
type input "*"
click at [392, 258] on input "**********" at bounding box center [401, 256] width 214 height 27
type input "**********"
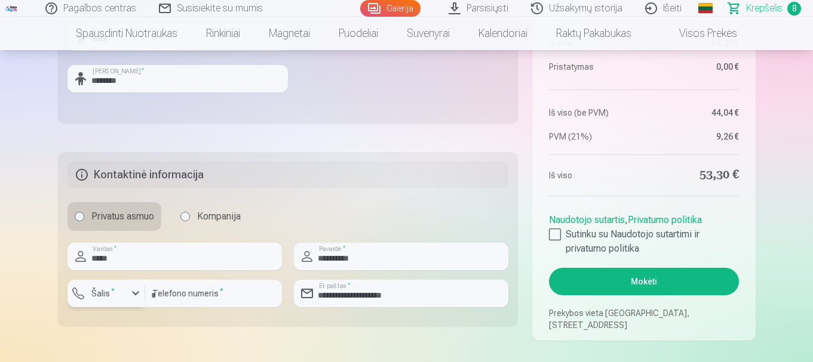
click at [137, 297] on div "button" at bounding box center [135, 294] width 14 height 14
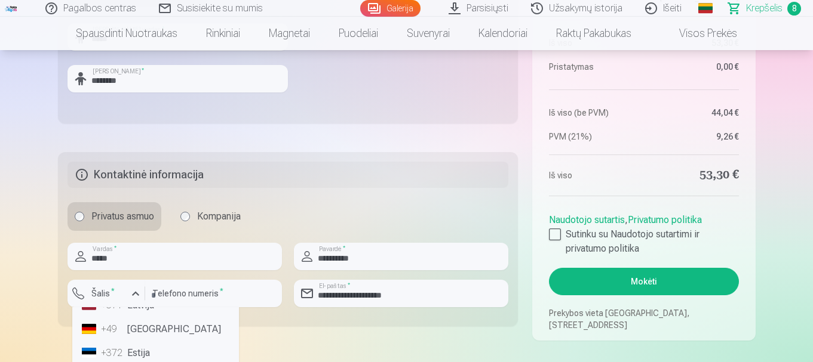
scroll to position [0, 0]
click at [130, 291] on div "button" at bounding box center [135, 294] width 14 height 14
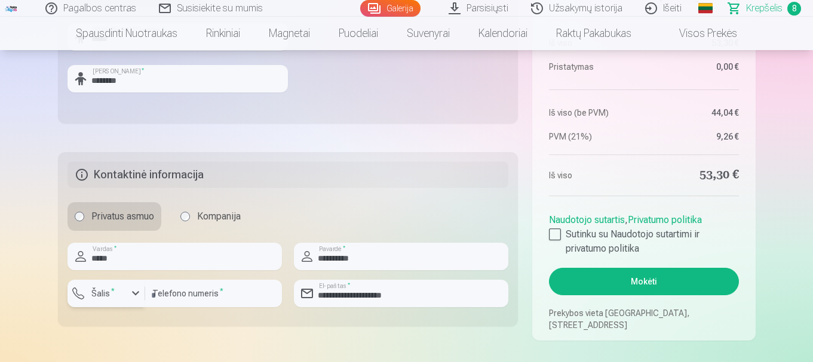
click at [125, 291] on div "button" at bounding box center [109, 296] width 36 height 12
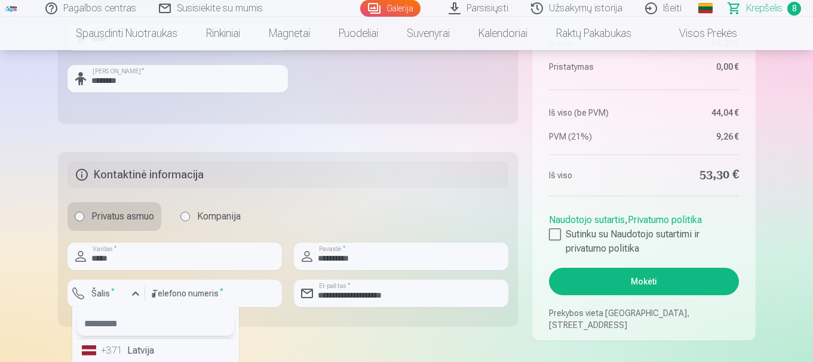
click at [121, 321] on input "text" at bounding box center [155, 324] width 157 height 24
type input "**"
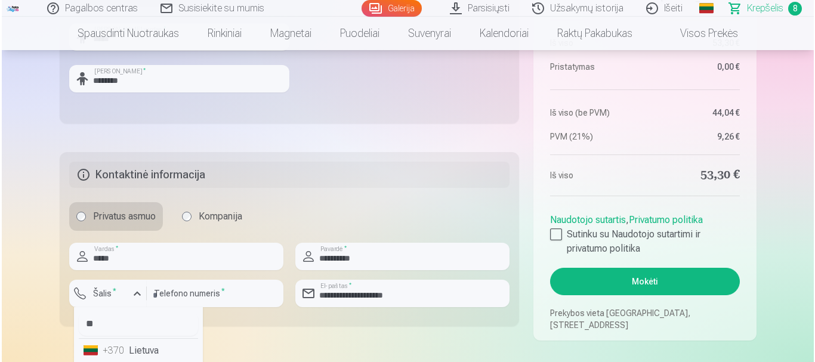
scroll to position [532, 0]
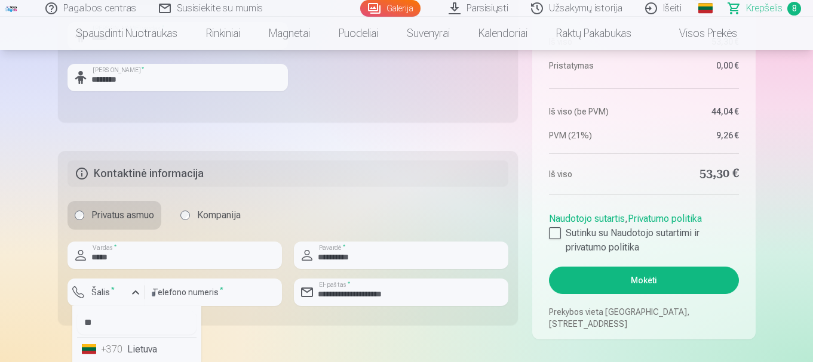
click at [139, 346] on li "+370 Lietuva" at bounding box center [136, 350] width 119 height 24
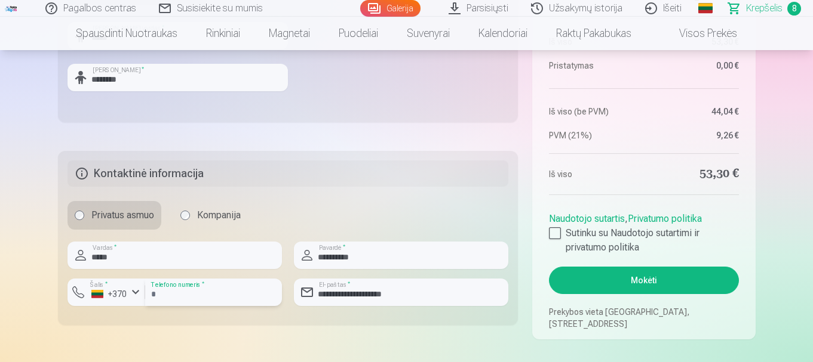
click at [152, 293] on input "*********" at bounding box center [213, 292] width 137 height 27
click at [156, 294] on input "*********" at bounding box center [213, 292] width 137 height 27
type input "********"
click at [556, 232] on div at bounding box center [555, 233] width 12 height 12
click at [614, 287] on button "Mokėti" at bounding box center [643, 280] width 189 height 27
